Goal: Navigation & Orientation: Find specific page/section

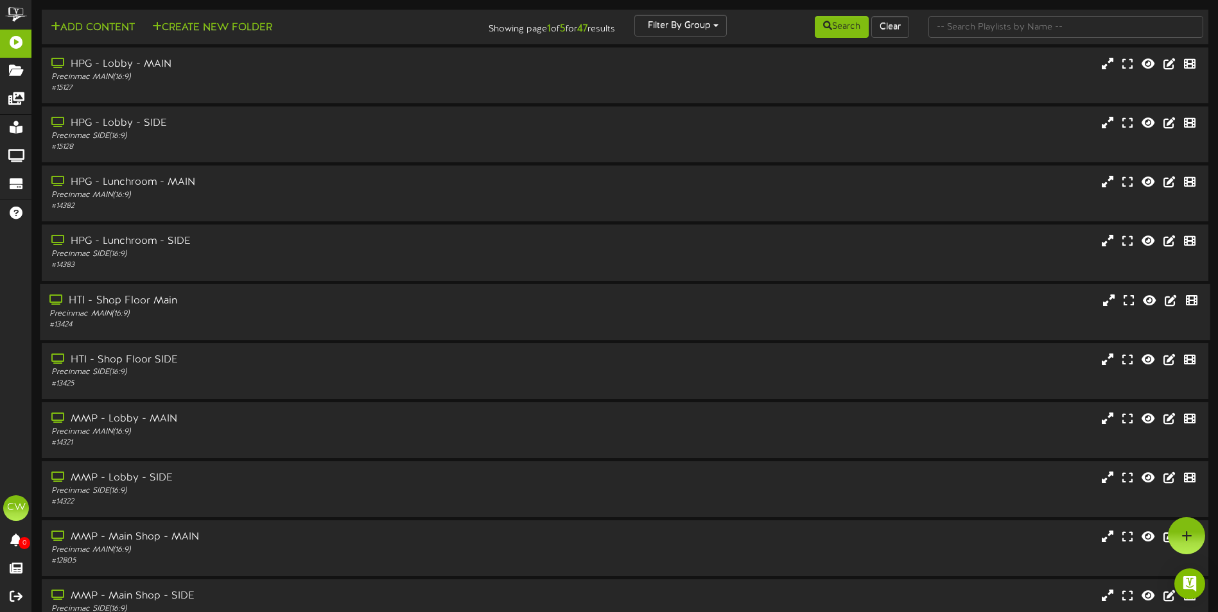
click at [157, 303] on div "HTI - Shop Floor Main" at bounding box center [283, 300] width 468 height 15
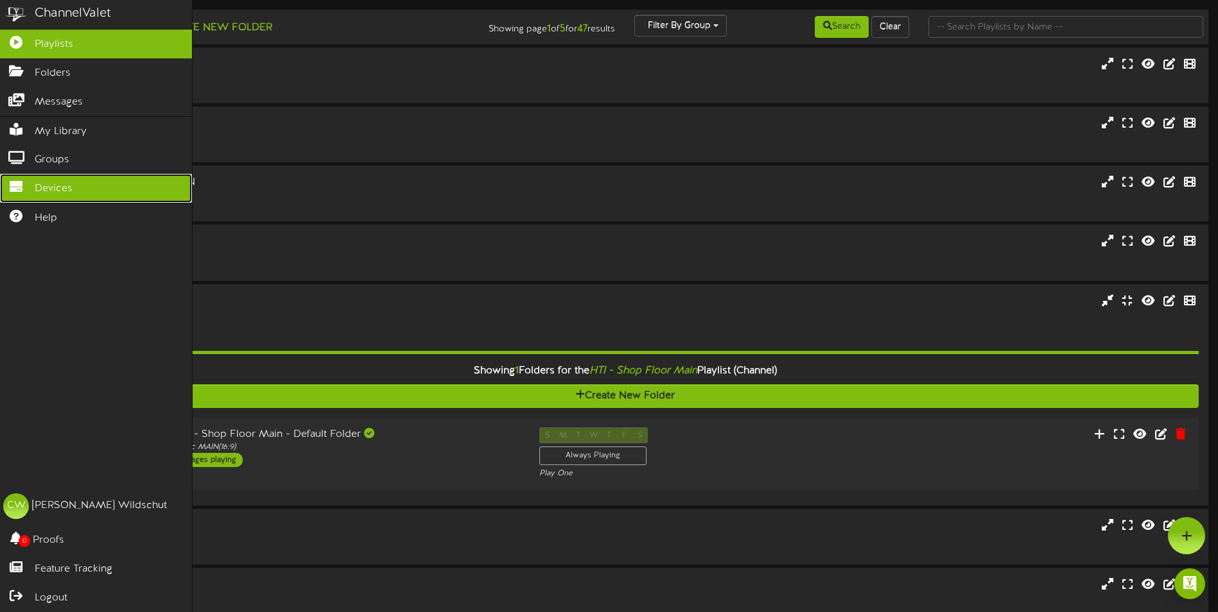
click at [40, 182] on span "Devices" at bounding box center [54, 189] width 38 height 15
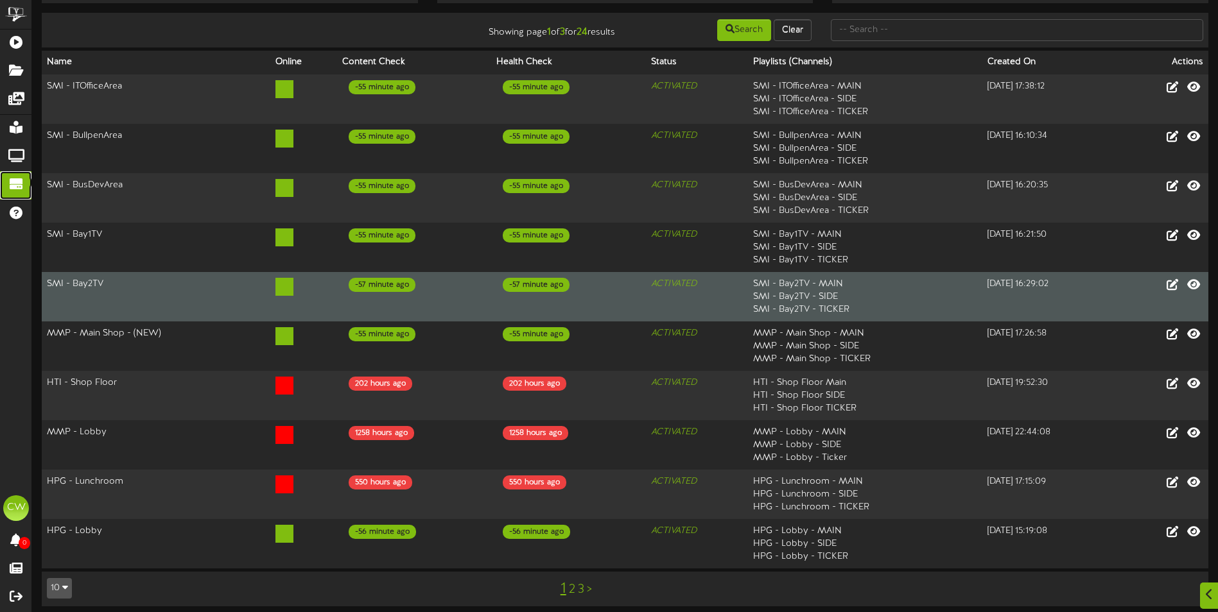
scroll to position [71, 0]
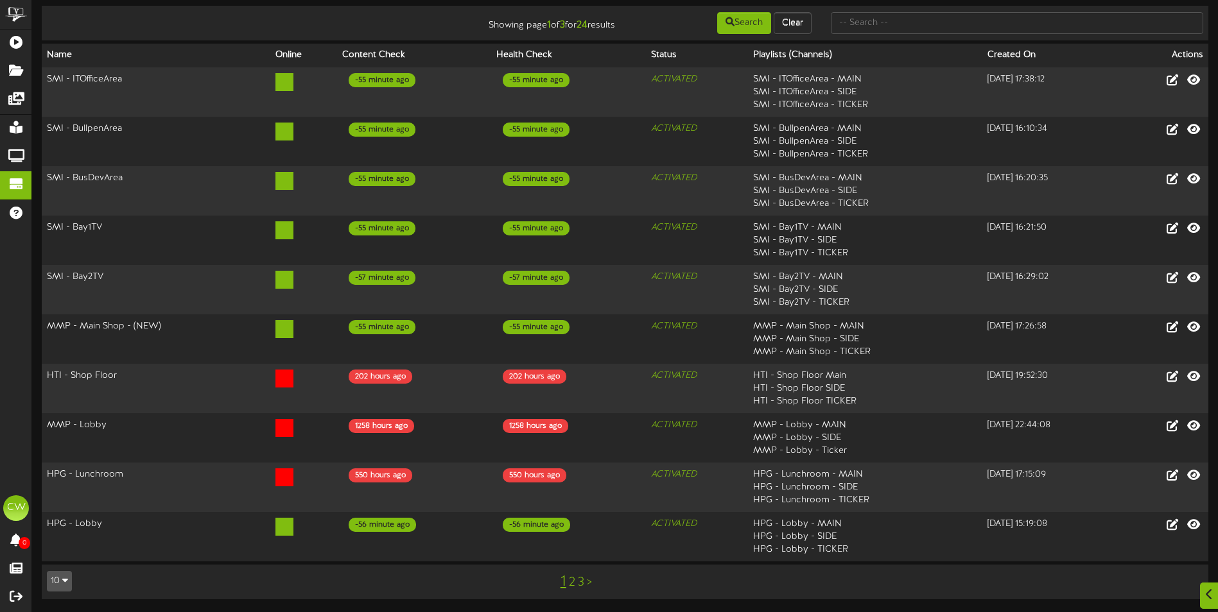
click at [571, 586] on link "2" at bounding box center [572, 583] width 6 height 14
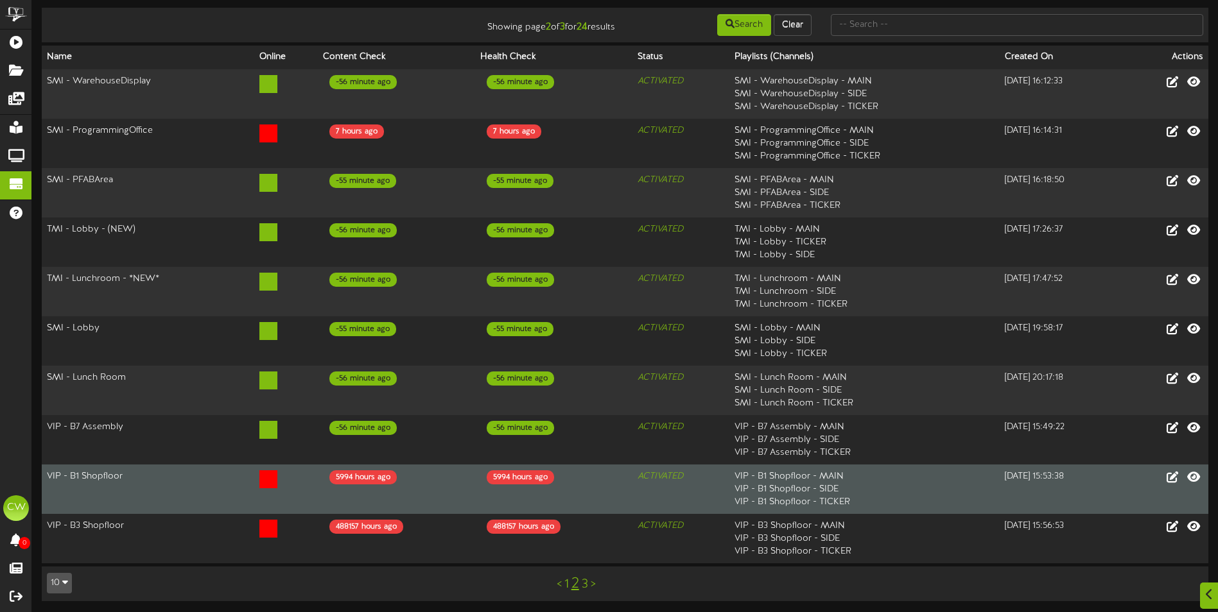
scroll to position [71, 0]
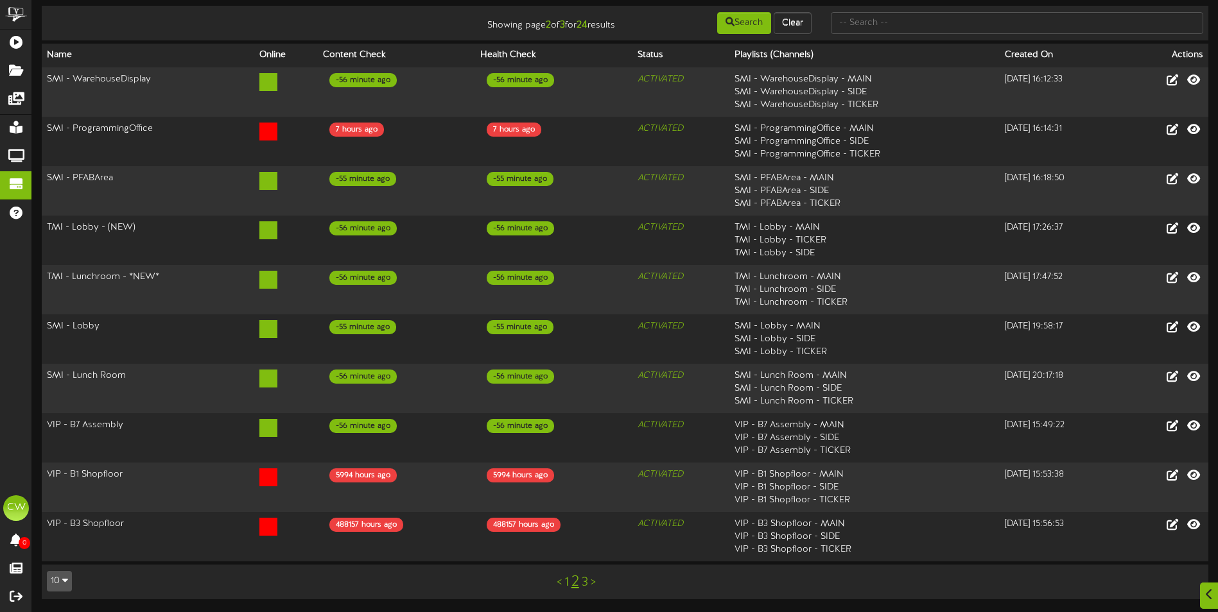
click at [586, 585] on link "3" at bounding box center [585, 583] width 6 height 14
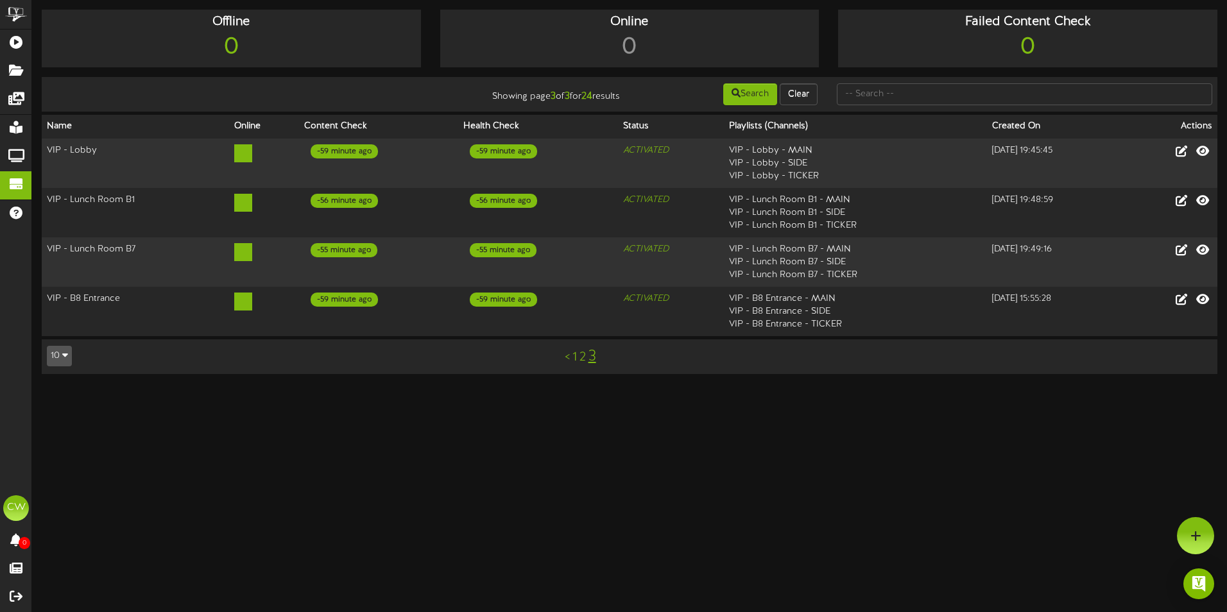
click at [581, 360] on link "2" at bounding box center [583, 358] width 6 height 14
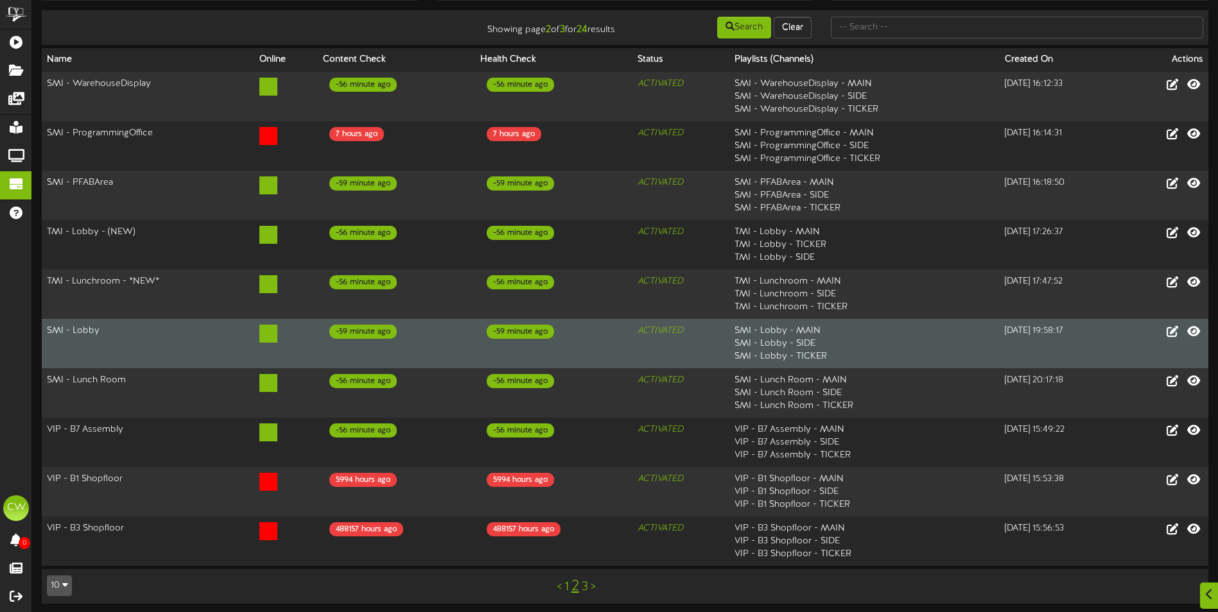
scroll to position [71, 0]
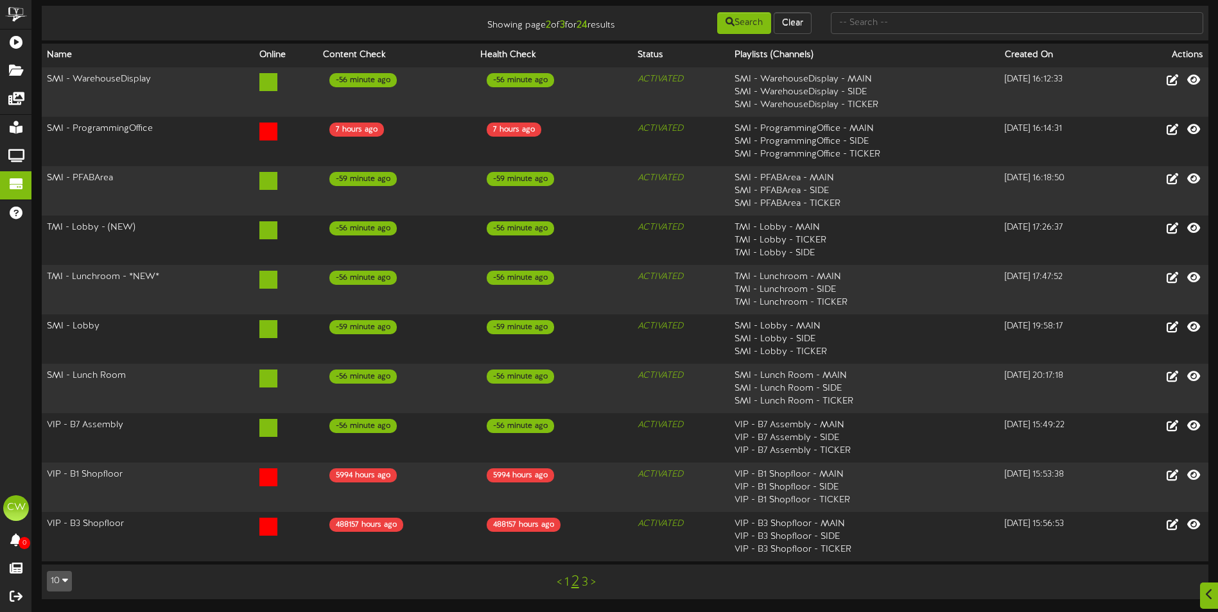
click at [567, 585] on link "1" at bounding box center [566, 583] width 4 height 14
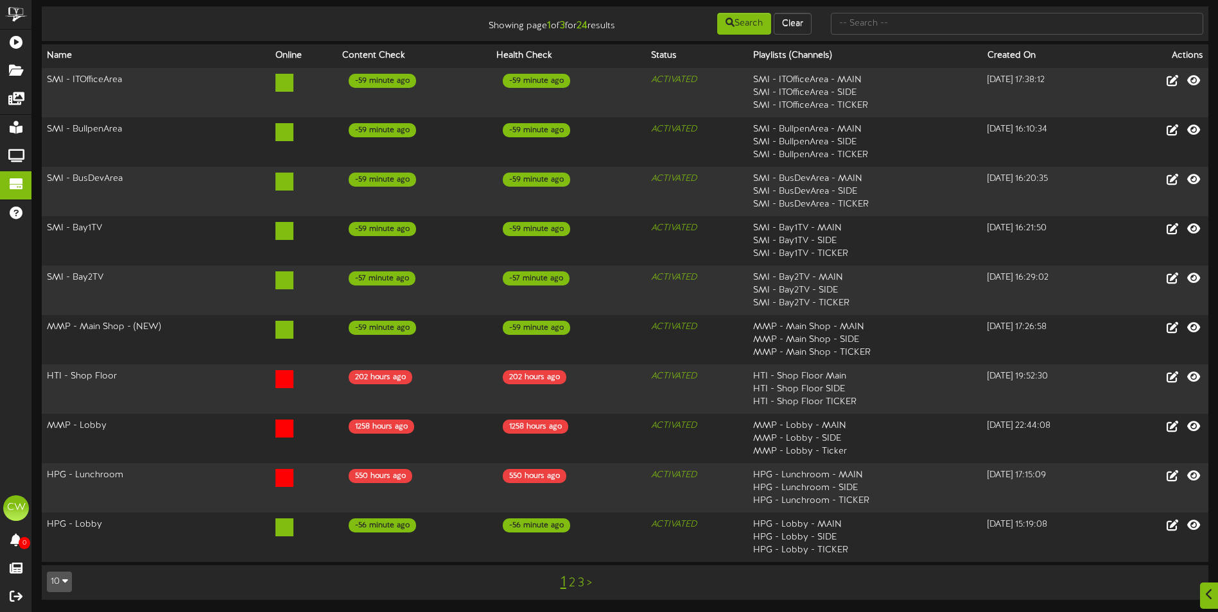
scroll to position [71, 0]
